Goal: Information Seeking & Learning: Learn about a topic

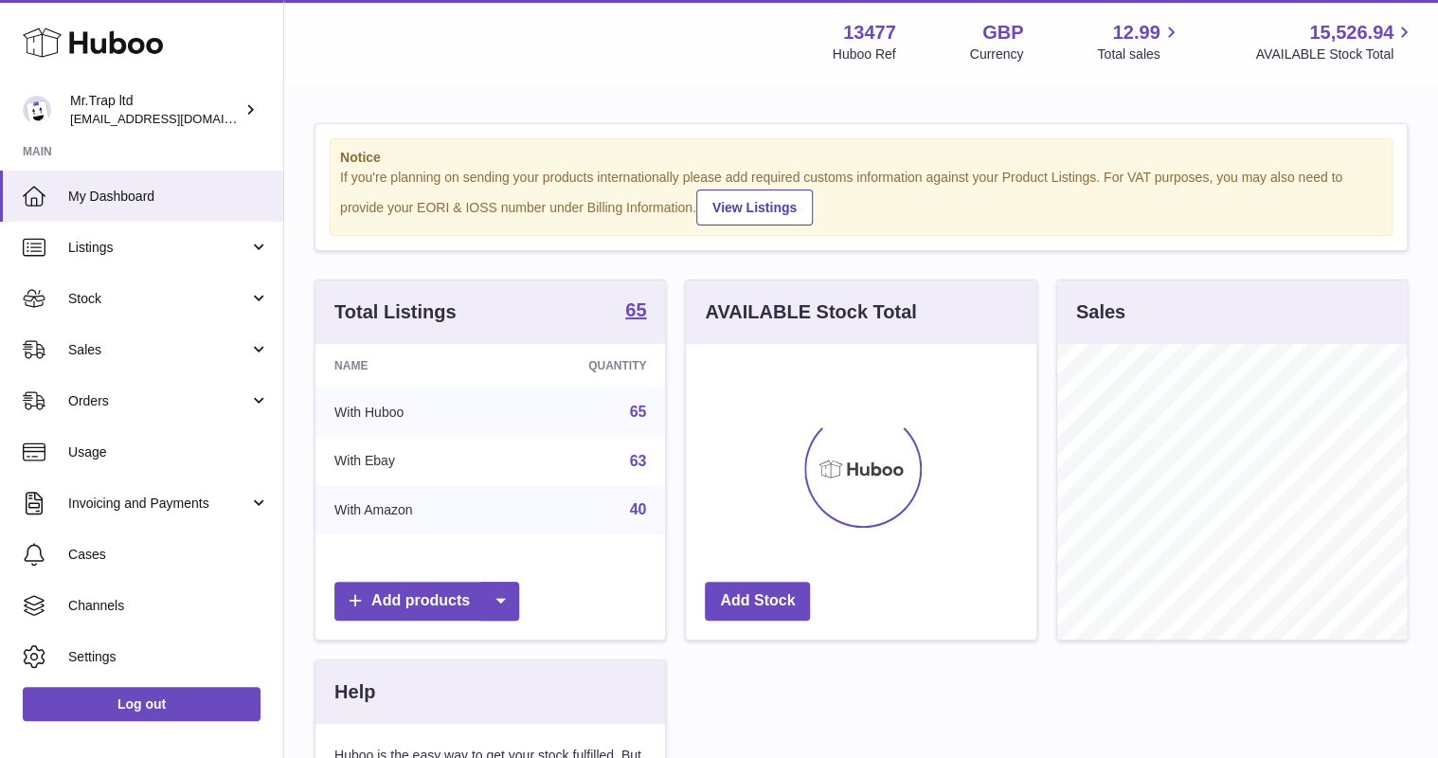
scroll to position [296, 350]
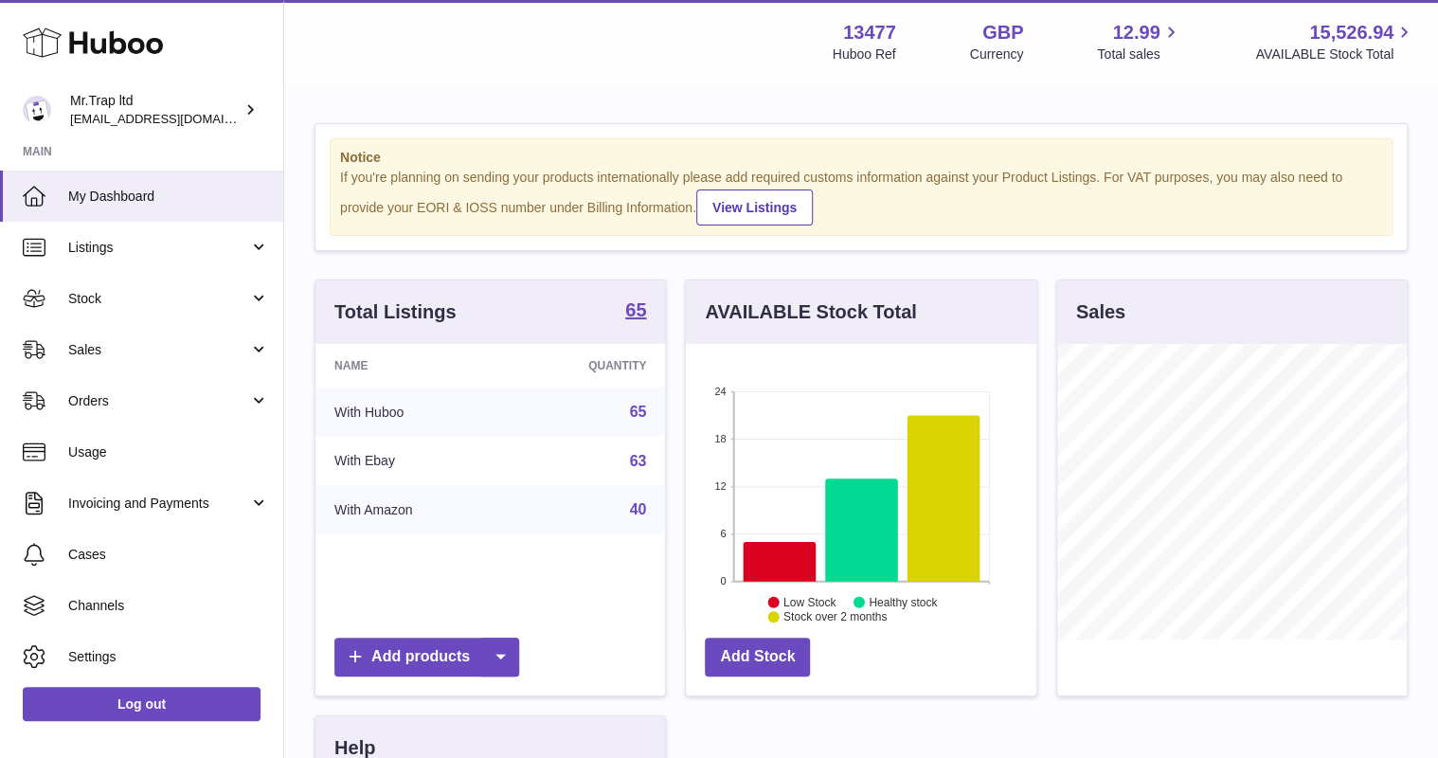
click at [125, 362] on link "Sales" at bounding box center [141, 349] width 283 height 51
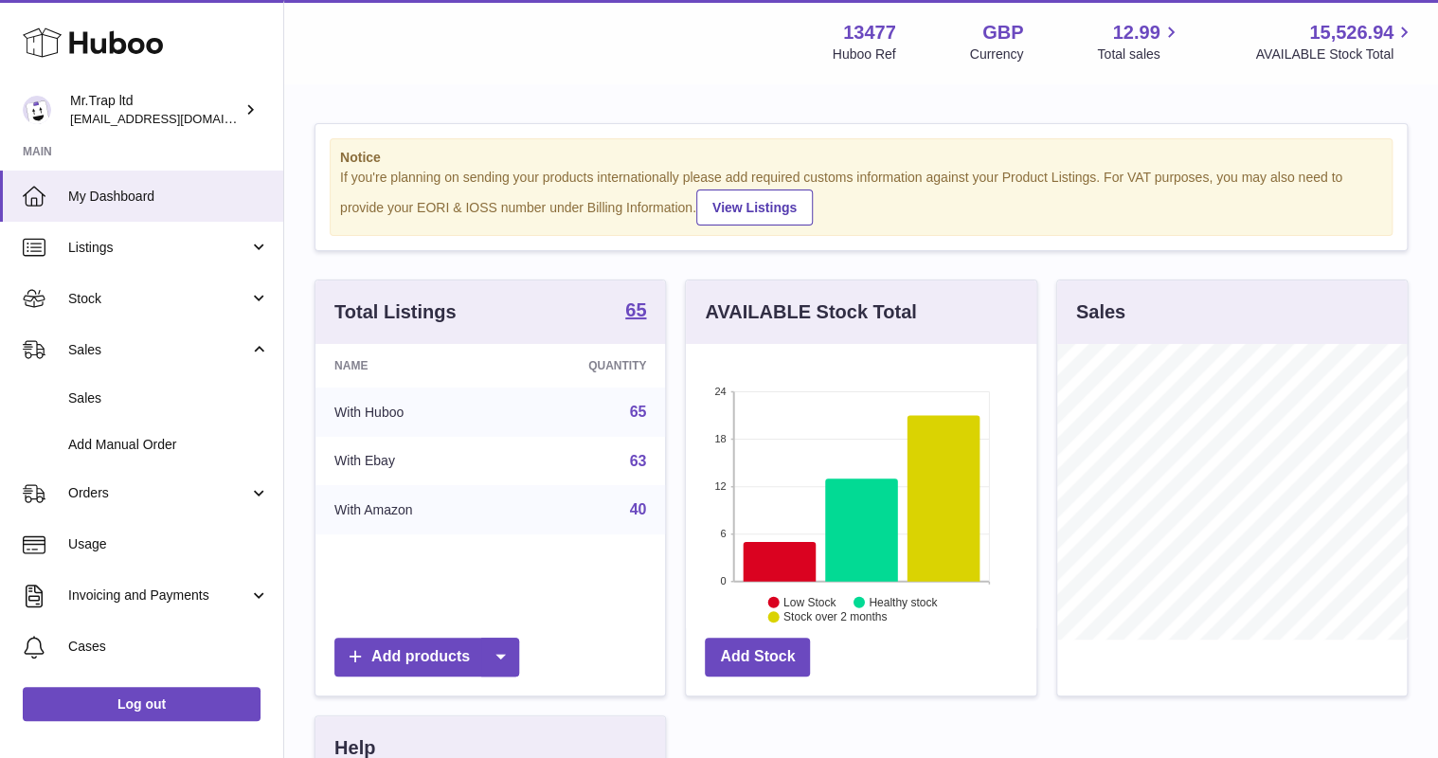
click at [144, 387] on link "Sales" at bounding box center [141, 398] width 283 height 46
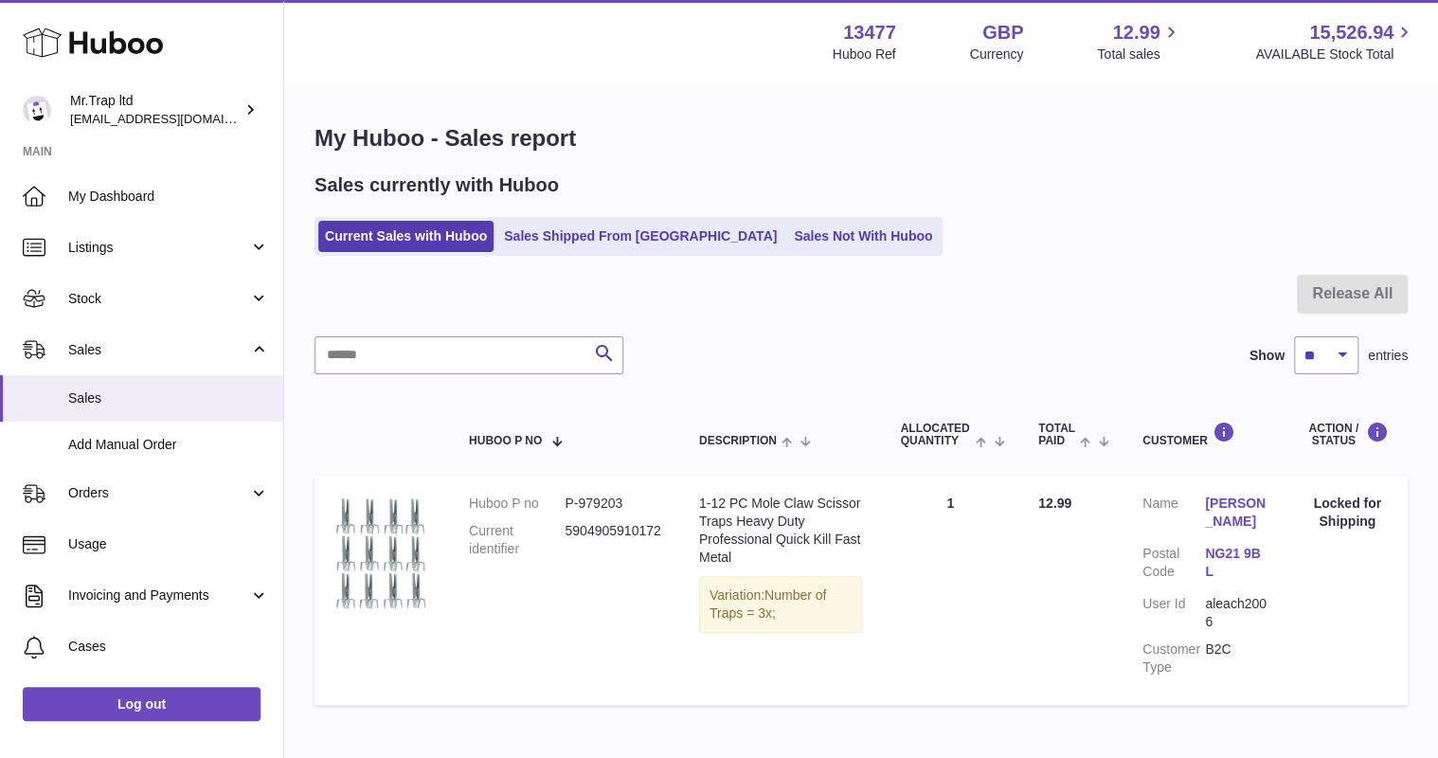
click at [799, 242] on link "Sales Not With Huboo" at bounding box center [863, 236] width 152 height 31
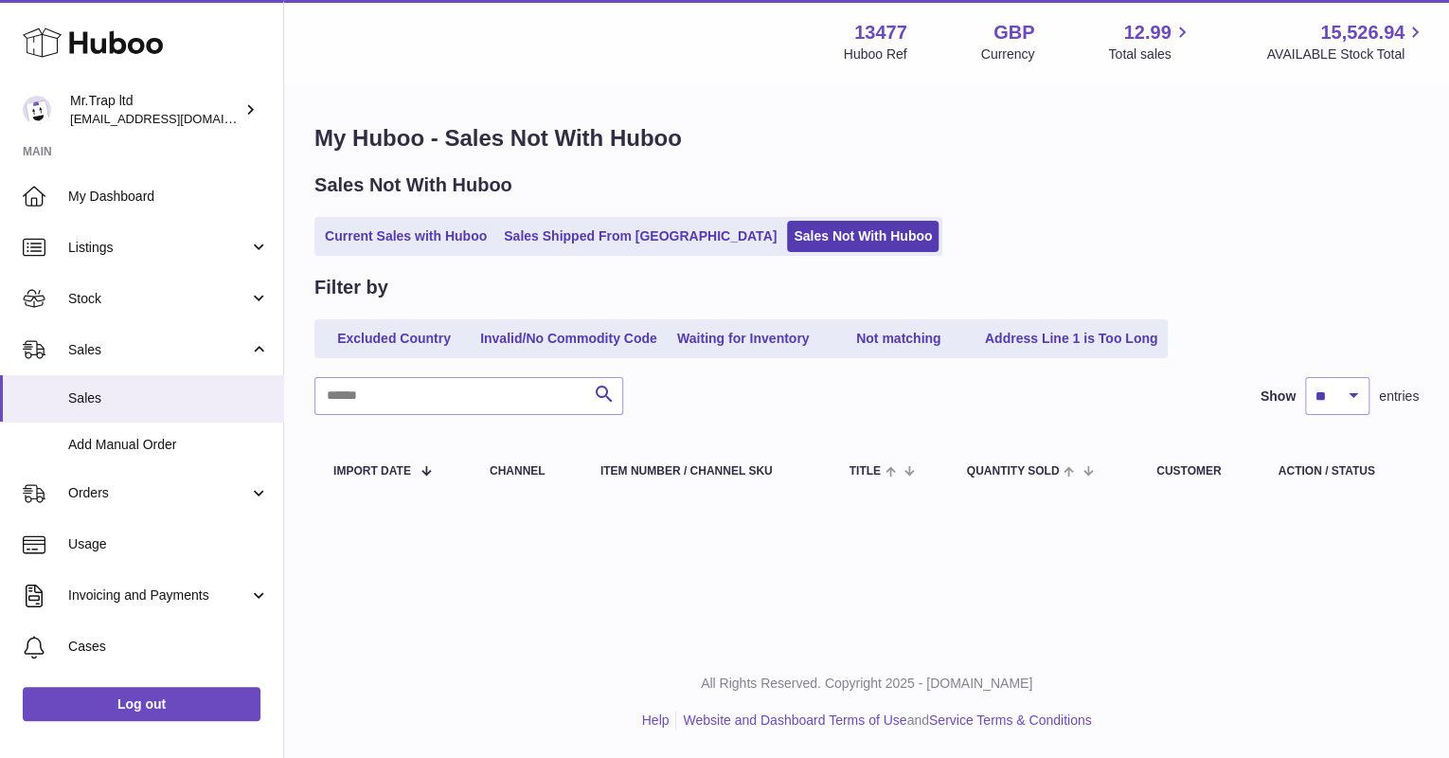
click at [107, 33] on icon at bounding box center [93, 43] width 140 height 38
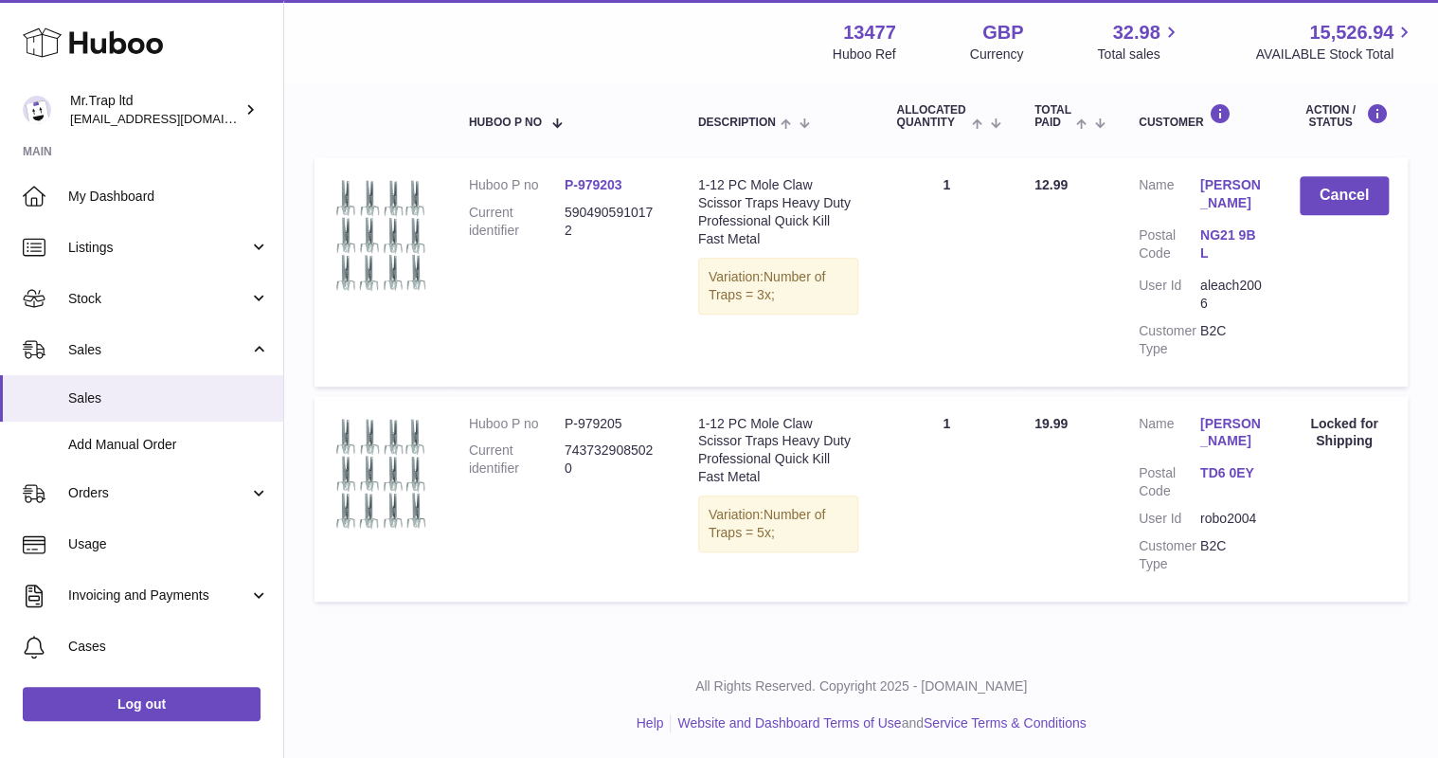
click at [81, 185] on link "My Dashboard" at bounding box center [141, 196] width 283 height 51
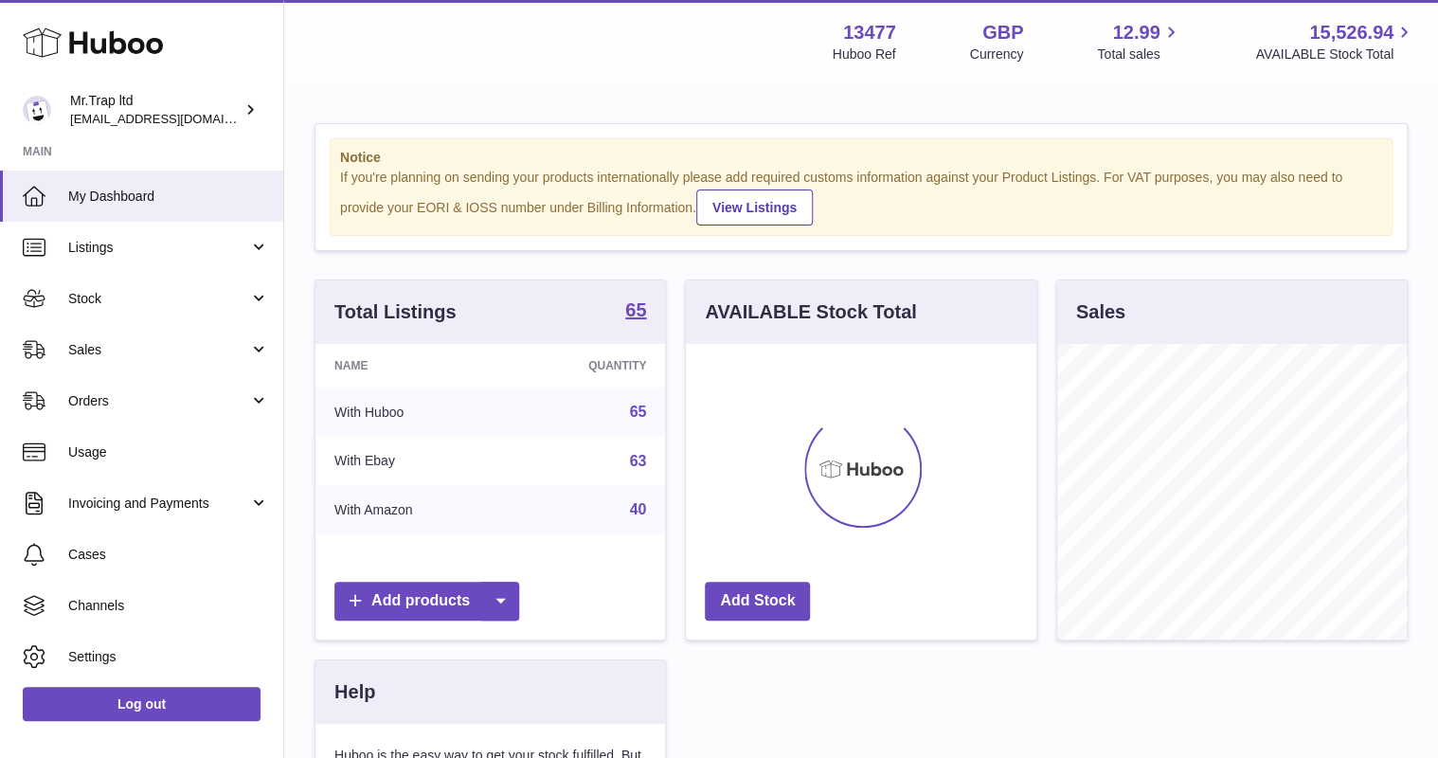
scroll to position [296, 350]
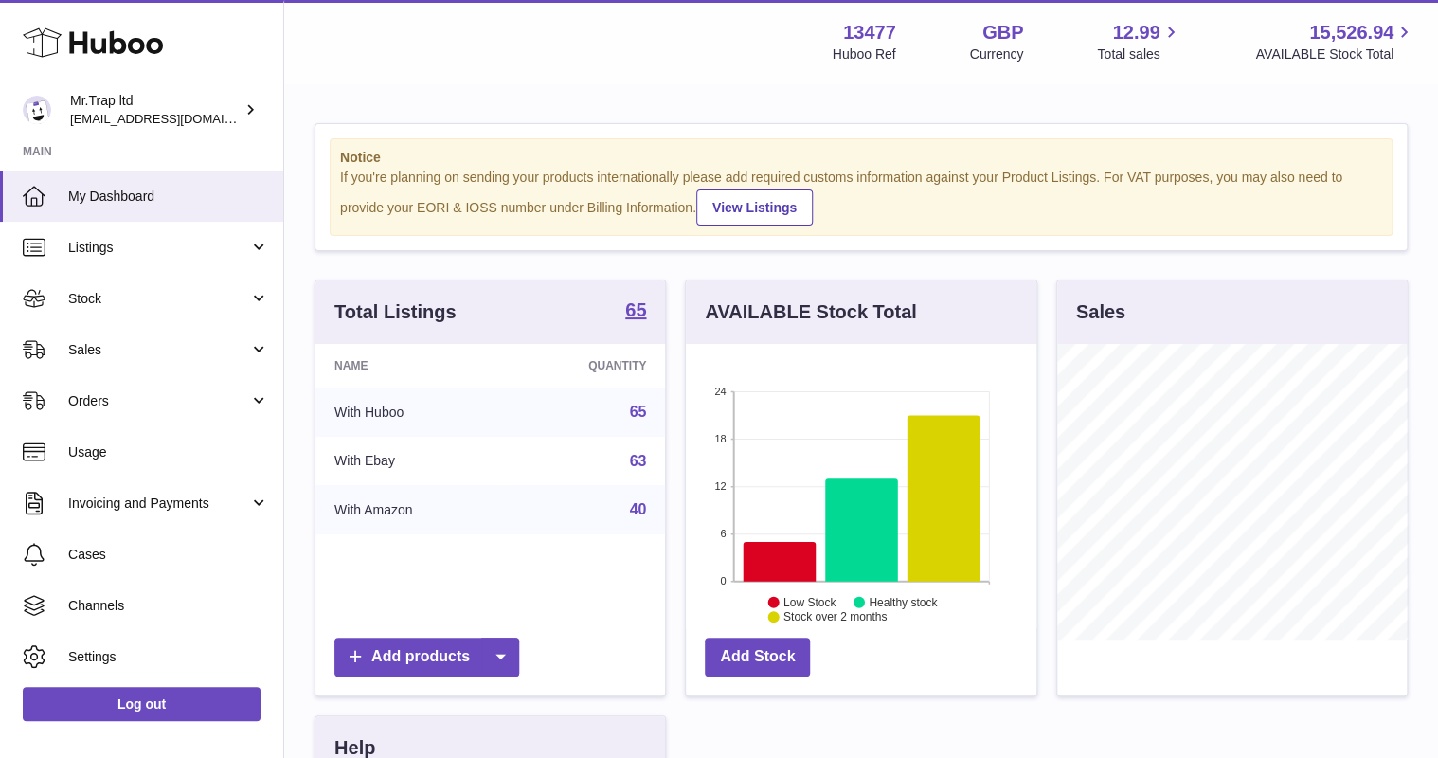
click at [81, 350] on span "Sales" at bounding box center [158, 350] width 181 height 18
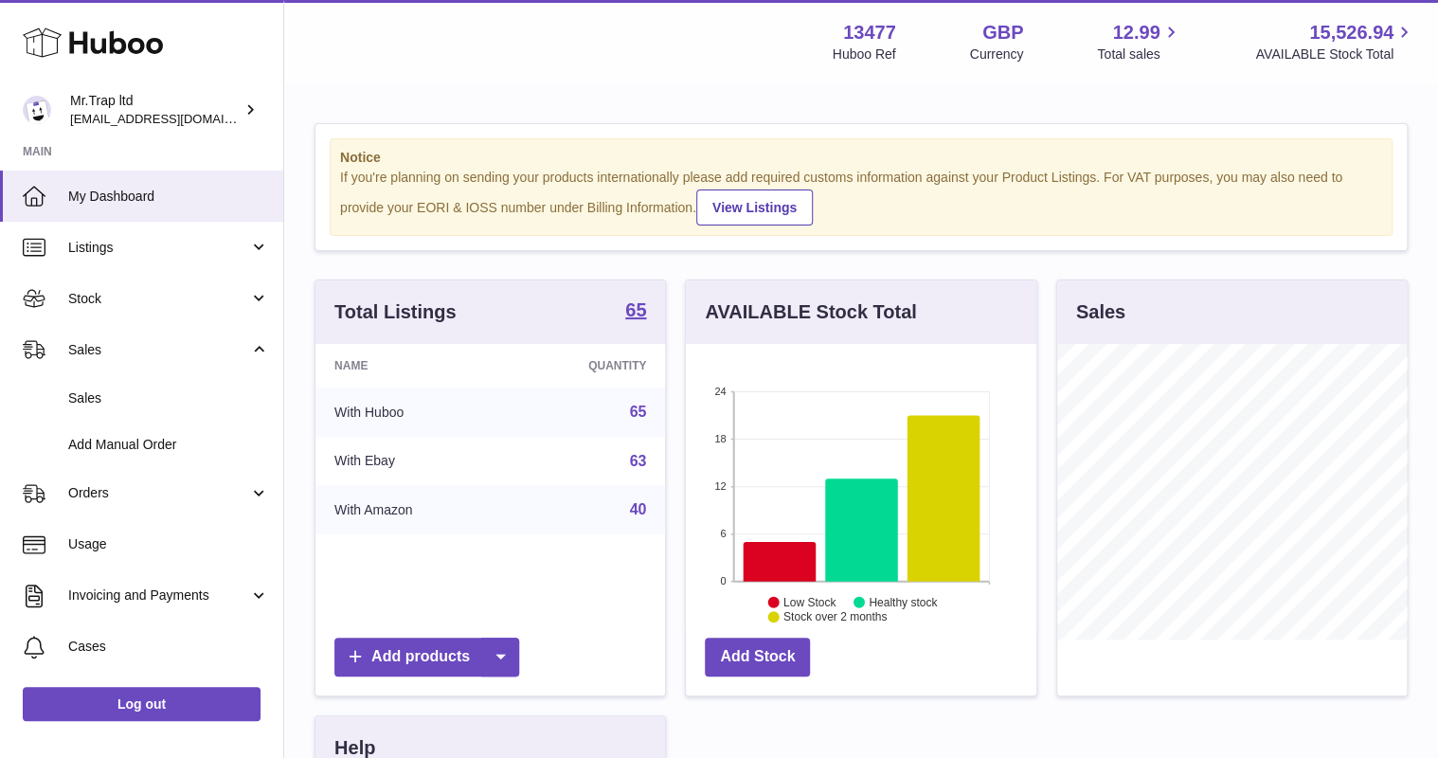
click at [118, 384] on link "Sales" at bounding box center [141, 398] width 283 height 46
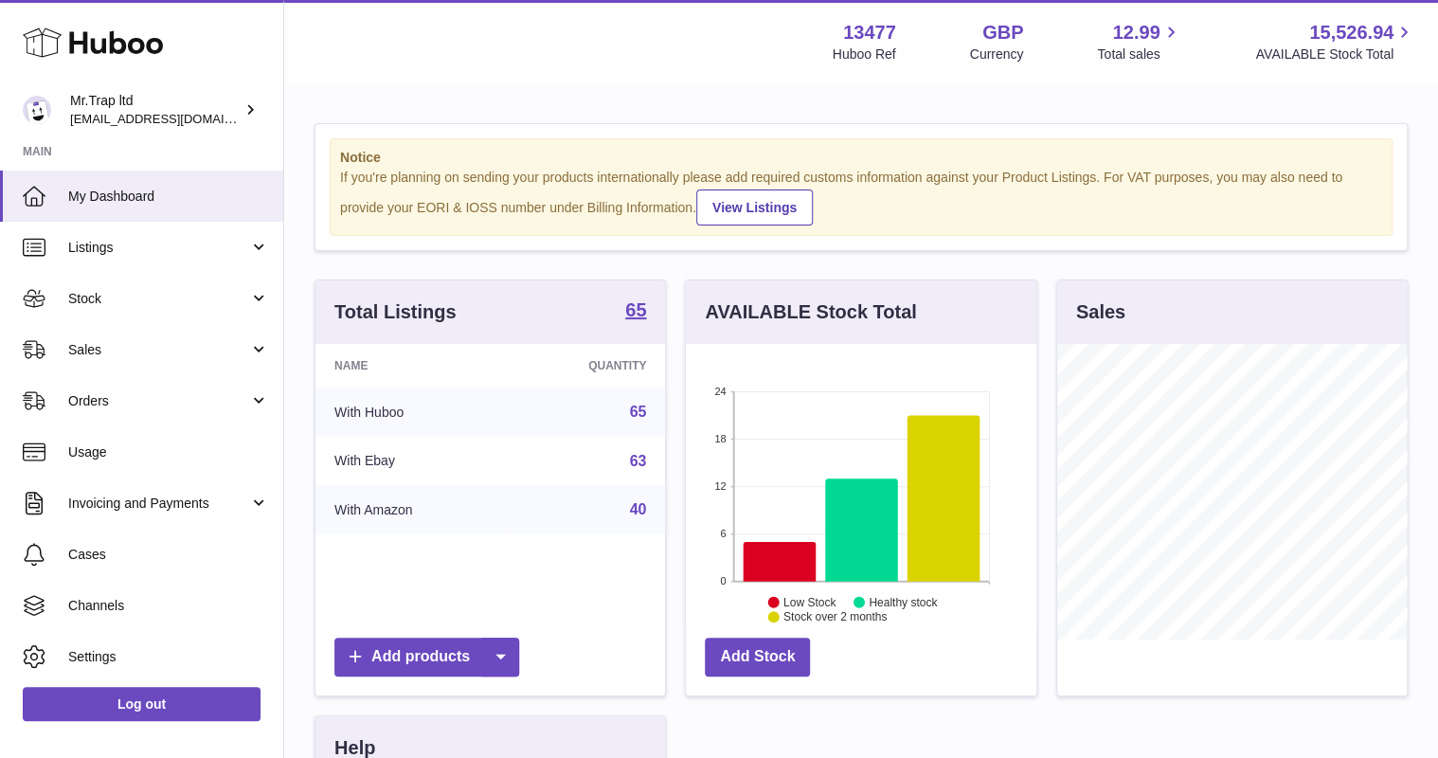
scroll to position [296, 350]
click at [176, 342] on span "Sales" at bounding box center [158, 350] width 181 height 18
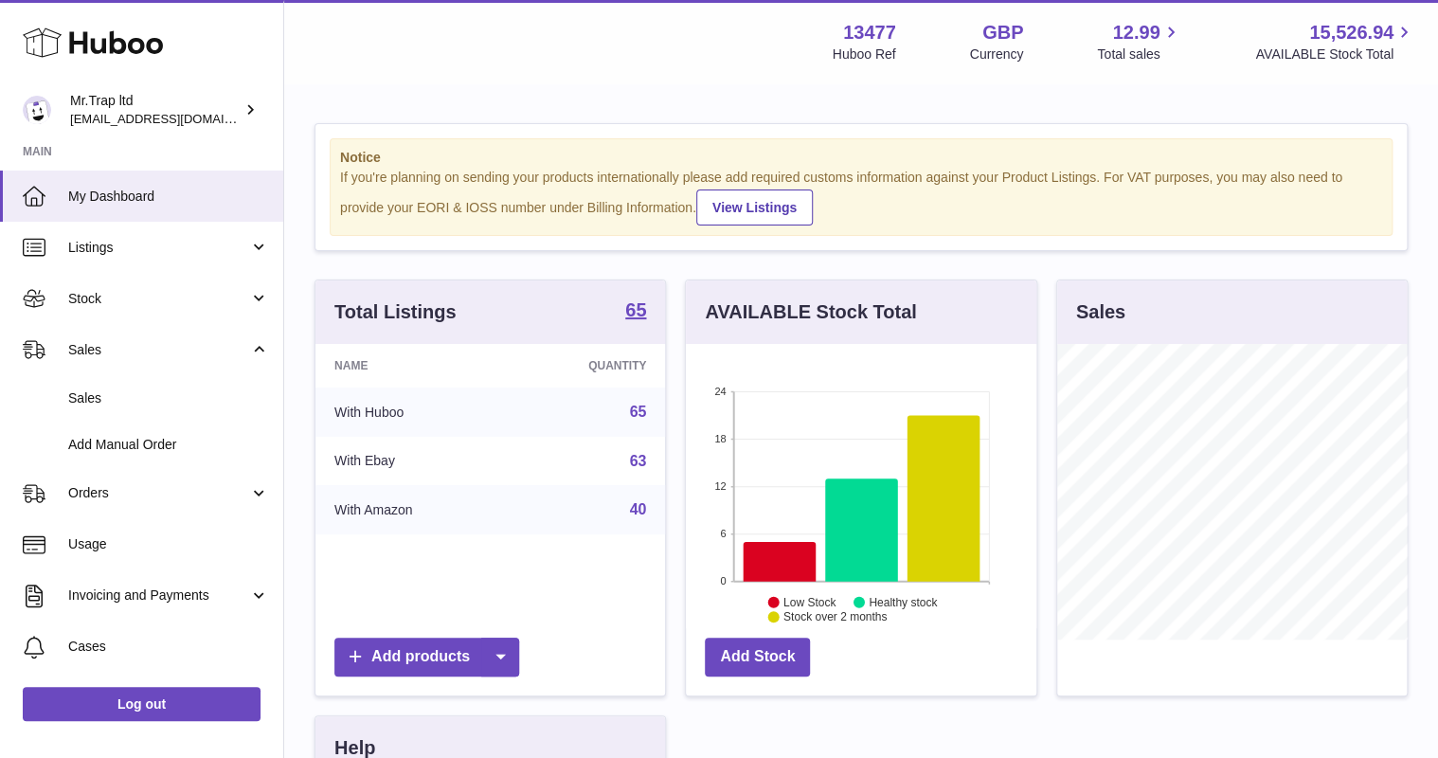
click at [175, 385] on link "Sales" at bounding box center [141, 398] width 283 height 46
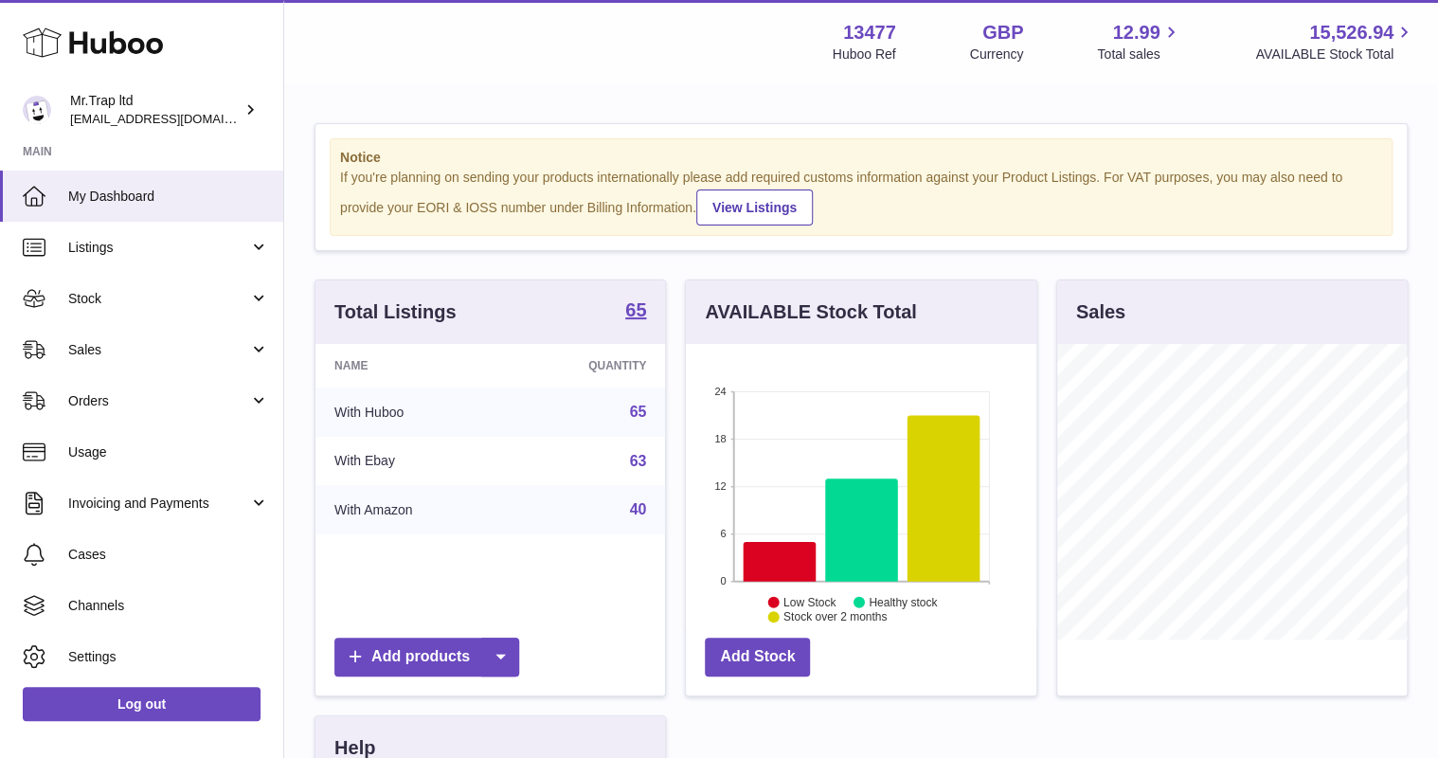
scroll to position [296, 350]
click at [170, 352] on span "Sales" at bounding box center [158, 350] width 181 height 18
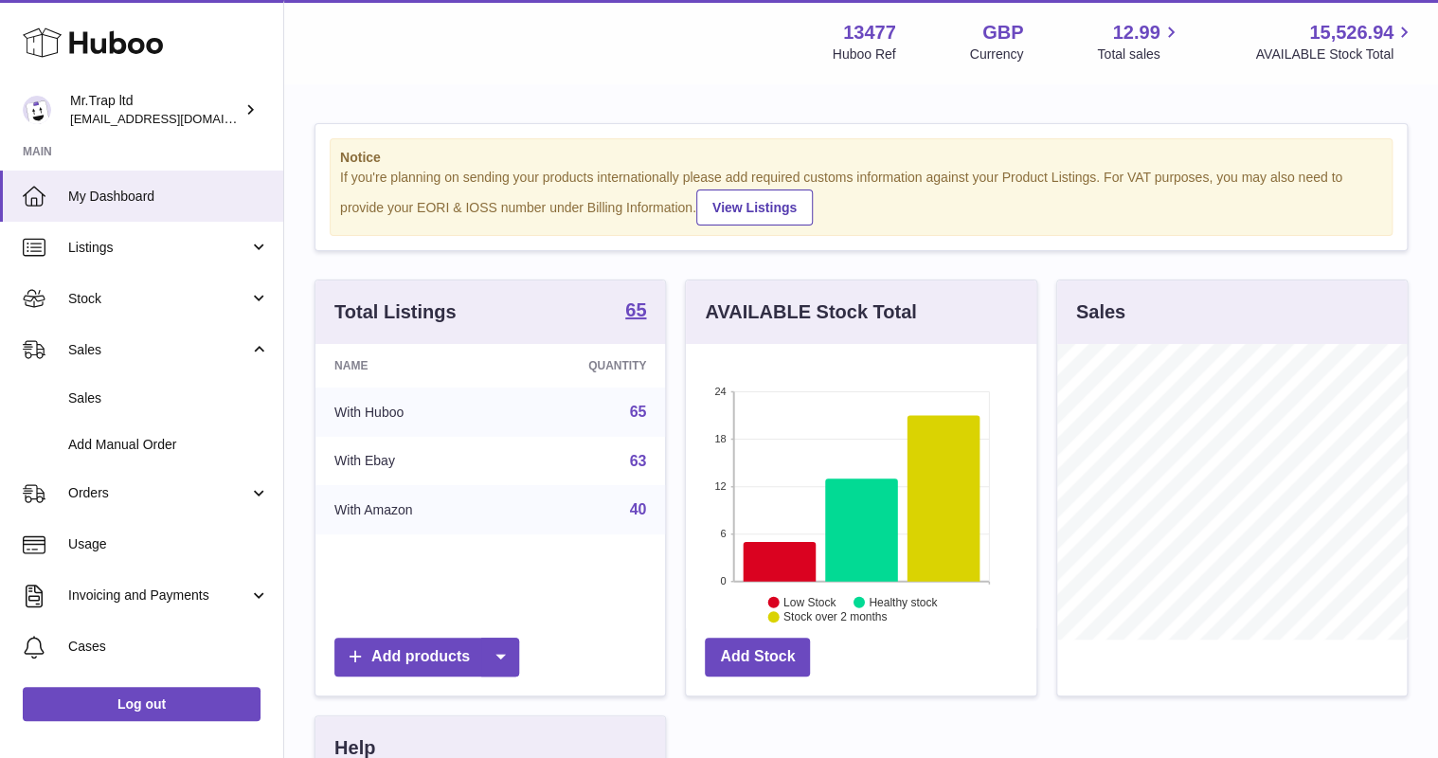
click at [173, 402] on span "Sales" at bounding box center [168, 398] width 201 height 18
